Goal: Task Accomplishment & Management: Manage account settings

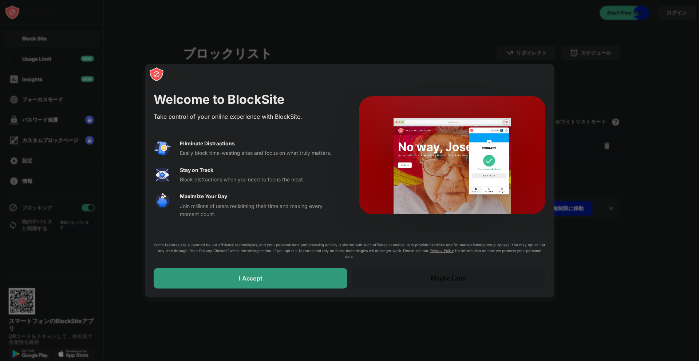
click at [407, 271] on div "Maybe Later" at bounding box center [449, 278] width 194 height 20
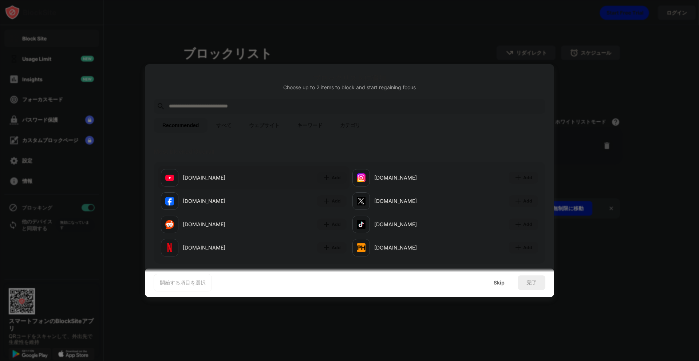
click at [201, 174] on div "[DOMAIN_NAME]" at bounding box center [218, 178] width 71 height 8
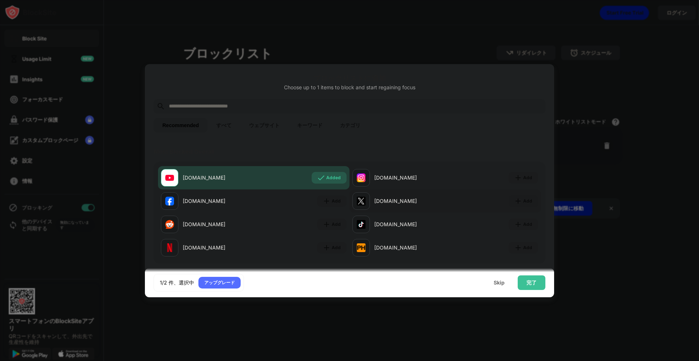
click at [367, 200] on div at bounding box center [361, 200] width 17 height 17
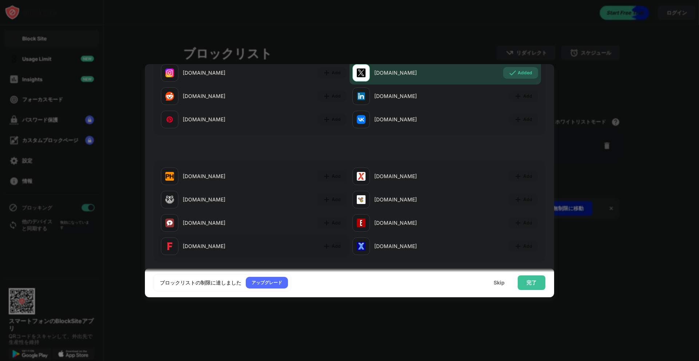
scroll to position [291, 0]
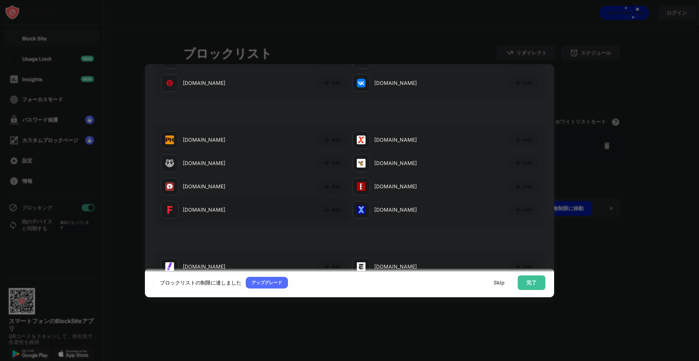
click at [191, 206] on div "[DOMAIN_NAME]" at bounding box center [218, 210] width 71 height 8
click at [192, 213] on div "[DOMAIN_NAME]" at bounding box center [218, 210] width 71 height 8
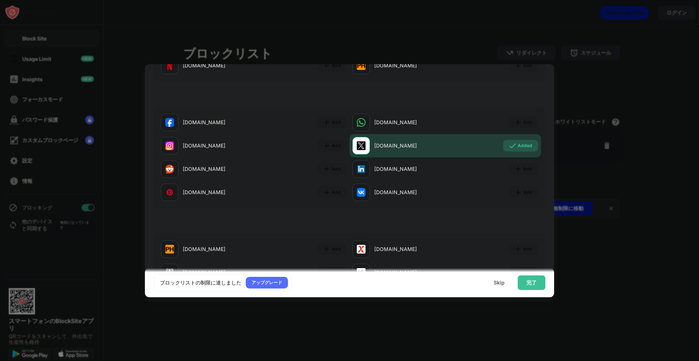
scroll to position [255, 0]
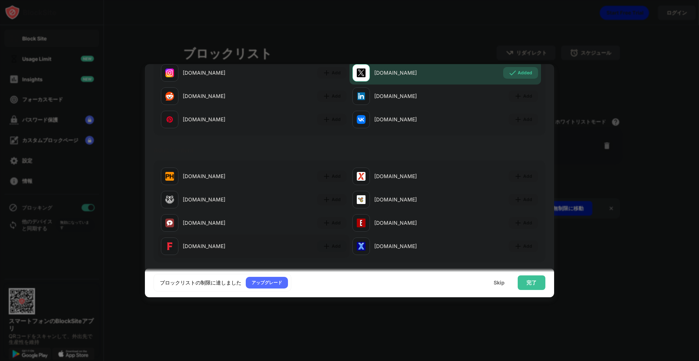
click at [184, 243] on div "[DOMAIN_NAME]" at bounding box center [218, 246] width 71 height 8
click at [531, 280] on div "完了" at bounding box center [532, 283] width 10 height 6
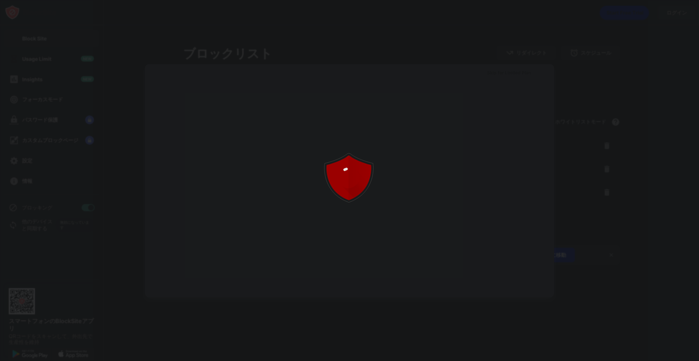
scroll to position [0, 0]
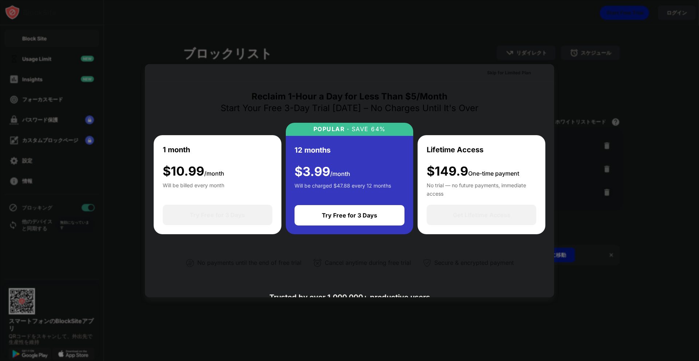
click at [642, 38] on div at bounding box center [349, 180] width 699 height 361
click at [538, 56] on div at bounding box center [349, 180] width 699 height 361
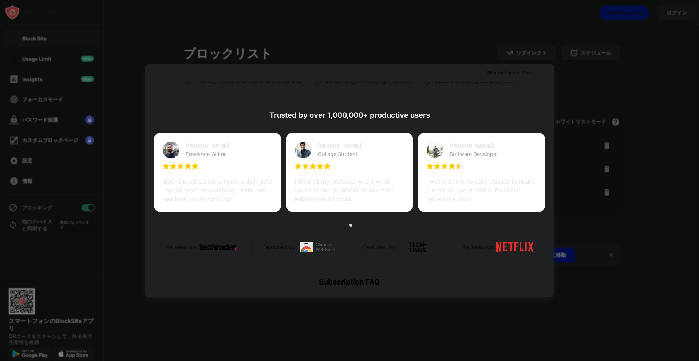
scroll to position [355, 0]
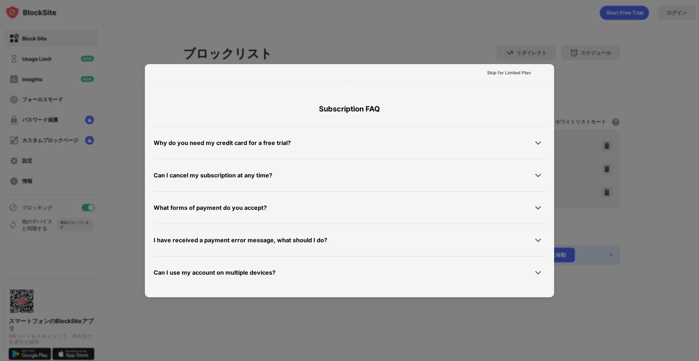
click at [450, 94] on div "Subscription FAQ" at bounding box center [350, 108] width 392 height 35
click at [501, 71] on div "Skip for Limited Plan" at bounding box center [509, 72] width 44 height 7
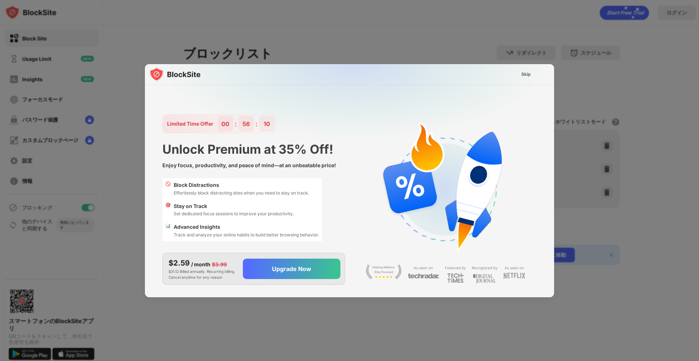
scroll to position [0, 0]
click at [530, 71] on div "Skip" at bounding box center [526, 74] width 9 height 7
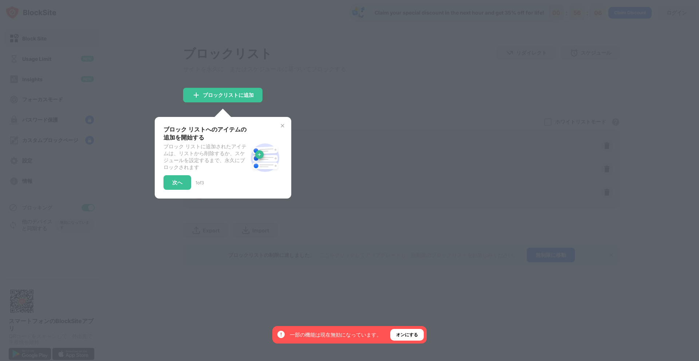
click at [287, 123] on div "ブロック リストへのアイテムの追加を開始する ブロック リストに追加されたアイテムは、リストから削除するか、スケジュールを設定するまで、永久にブロックされます…" at bounding box center [223, 158] width 137 height 82
click at [412, 337] on div "オンにする" at bounding box center [407, 334] width 22 height 7
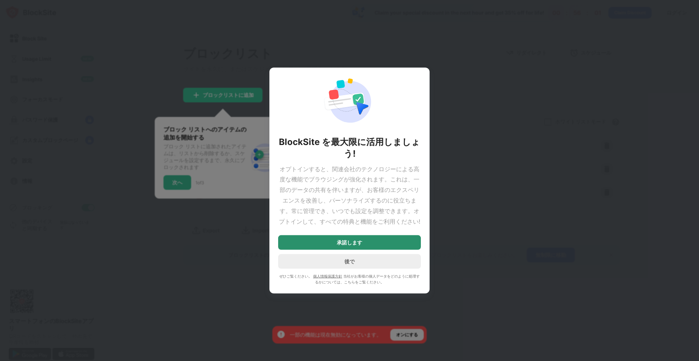
click at [366, 242] on div "承諾します" at bounding box center [349, 242] width 143 height 15
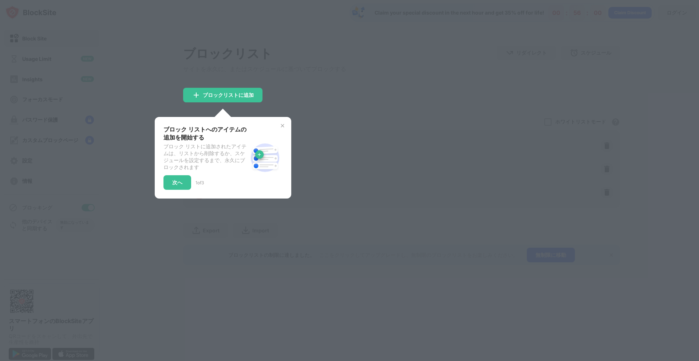
click at [277, 130] on div "ブロック リストへのアイテムの追加を開始する ブロック リストに追加されたアイテムは、リストから削除するか、スケジュールを設定するまで、永久にブロックされます…" at bounding box center [223, 158] width 119 height 64
click at [283, 125] on img at bounding box center [283, 126] width 6 height 6
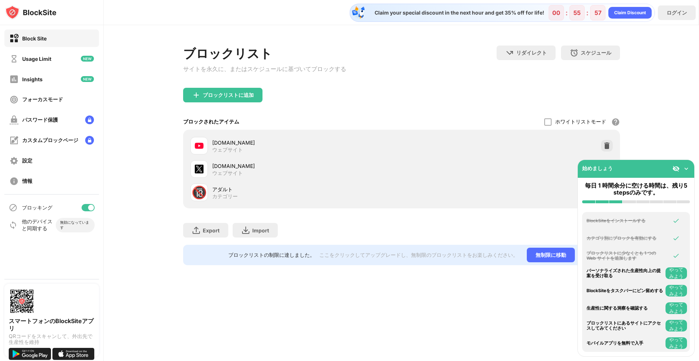
click at [677, 166] on img at bounding box center [676, 168] width 7 height 7
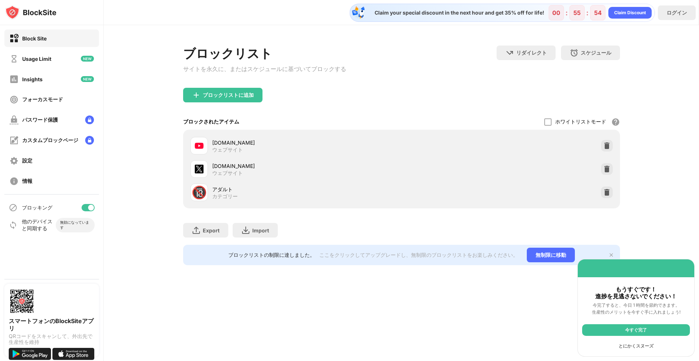
click at [648, 329] on div "今すぐ完了" at bounding box center [636, 330] width 108 height 12
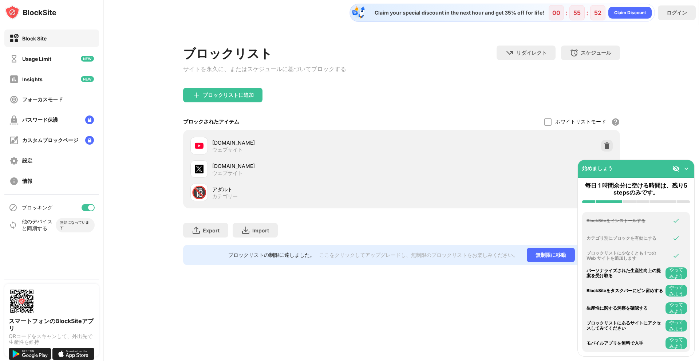
click at [673, 167] on img at bounding box center [676, 168] width 7 height 7
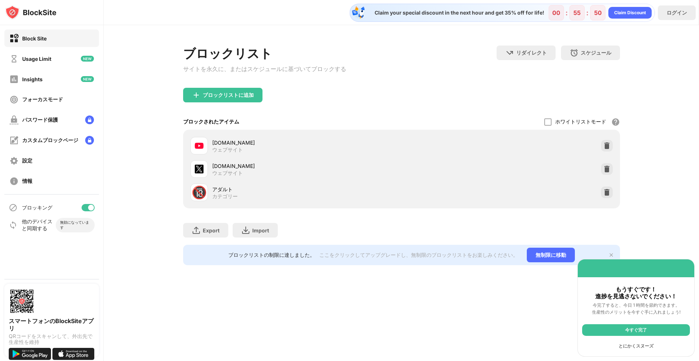
click at [640, 346] on div "とにかくスヌーズ" at bounding box center [636, 346] width 108 height 12
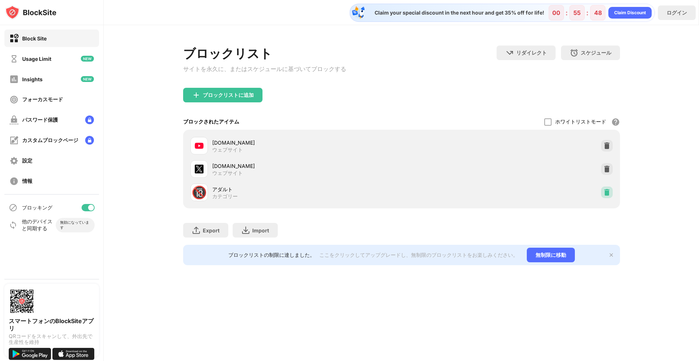
click at [608, 196] on img at bounding box center [607, 192] width 7 height 7
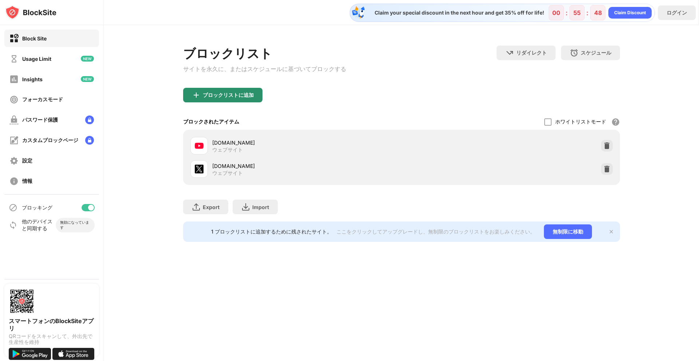
click at [224, 100] on div "ブロックリストに追加" at bounding box center [222, 95] width 79 height 15
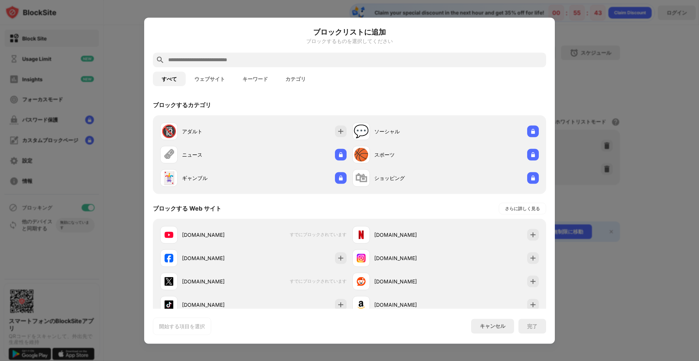
click at [215, 80] on button "ウェブサイト" at bounding box center [210, 78] width 48 height 15
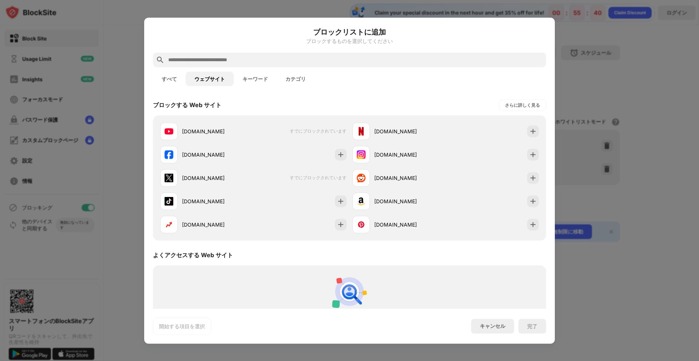
click at [169, 75] on button "すべて" at bounding box center [169, 78] width 33 height 15
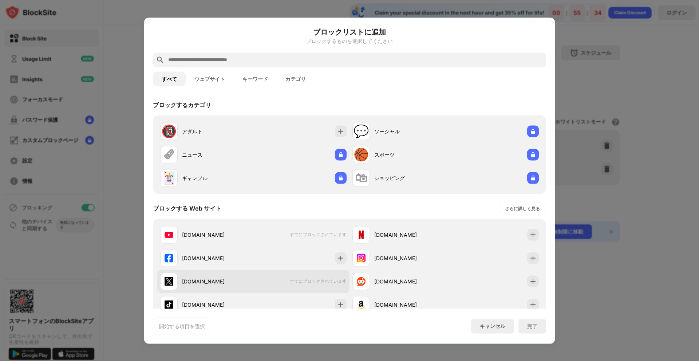
scroll to position [73, 0]
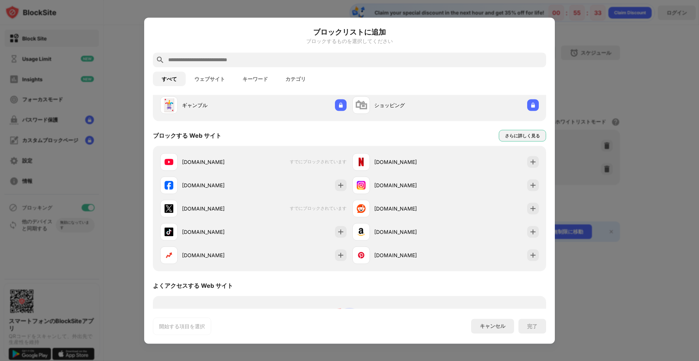
click at [519, 133] on div "さらに詳しく見る" at bounding box center [522, 135] width 35 height 7
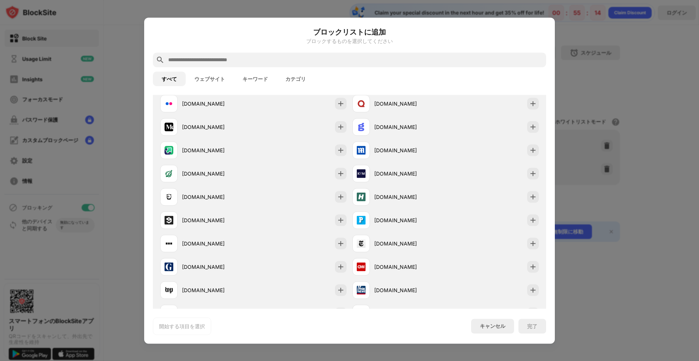
scroll to position [255, 0]
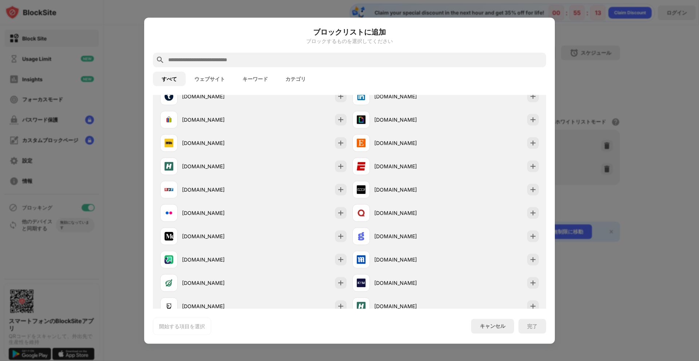
click at [244, 79] on button "キーワード" at bounding box center [255, 78] width 43 height 15
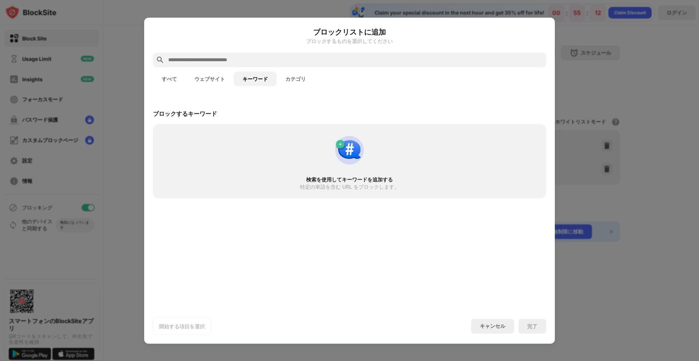
click at [211, 79] on button "ウェブサイト" at bounding box center [210, 78] width 48 height 15
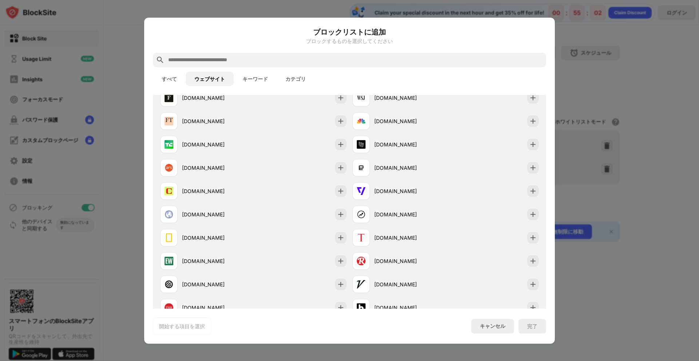
scroll to position [401, 0]
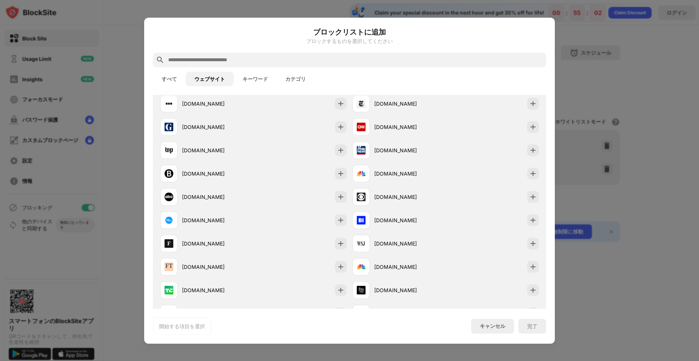
click at [249, 76] on button "キーワード" at bounding box center [255, 78] width 43 height 15
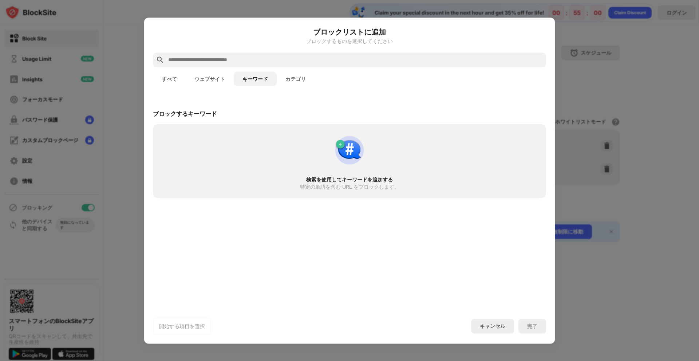
click at [317, 64] on div at bounding box center [349, 59] width 393 height 15
click at [319, 63] on input "text" at bounding box center [356, 59] width 376 height 9
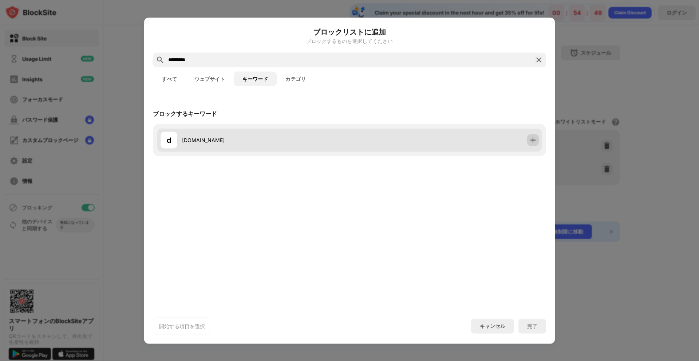
type input "*********"
click at [529, 143] on div at bounding box center [533, 140] width 12 height 12
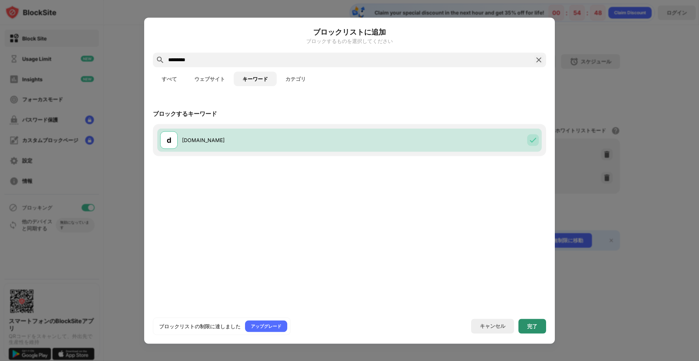
click at [536, 321] on div "完了" at bounding box center [533, 326] width 28 height 15
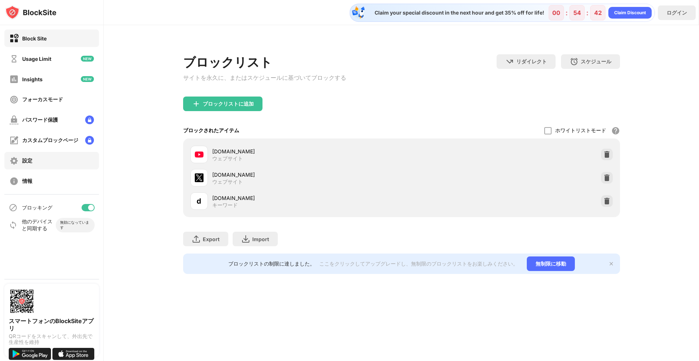
click at [35, 166] on div "設定" at bounding box center [51, 160] width 95 height 17
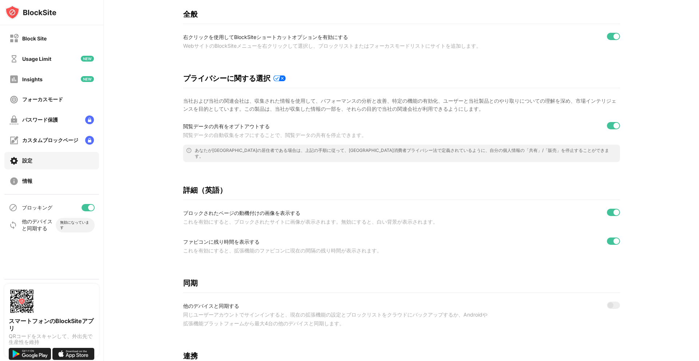
scroll to position [109, 0]
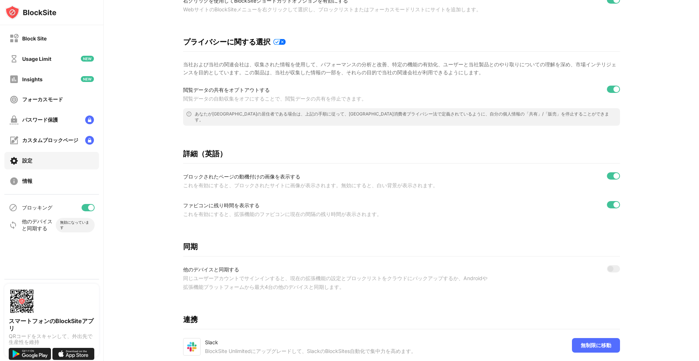
click at [610, 173] on div at bounding box center [613, 175] width 13 height 7
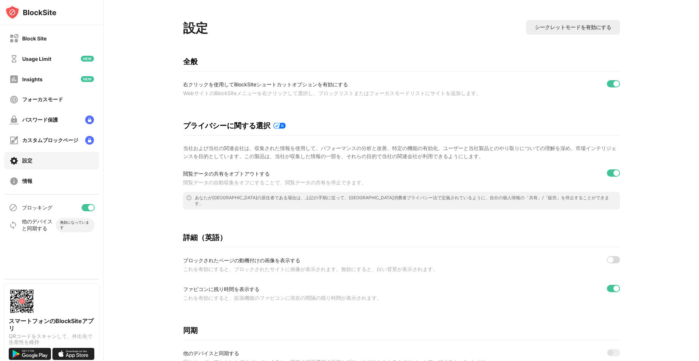
scroll to position [0, 0]
